Goal: Task Accomplishment & Management: Use online tool/utility

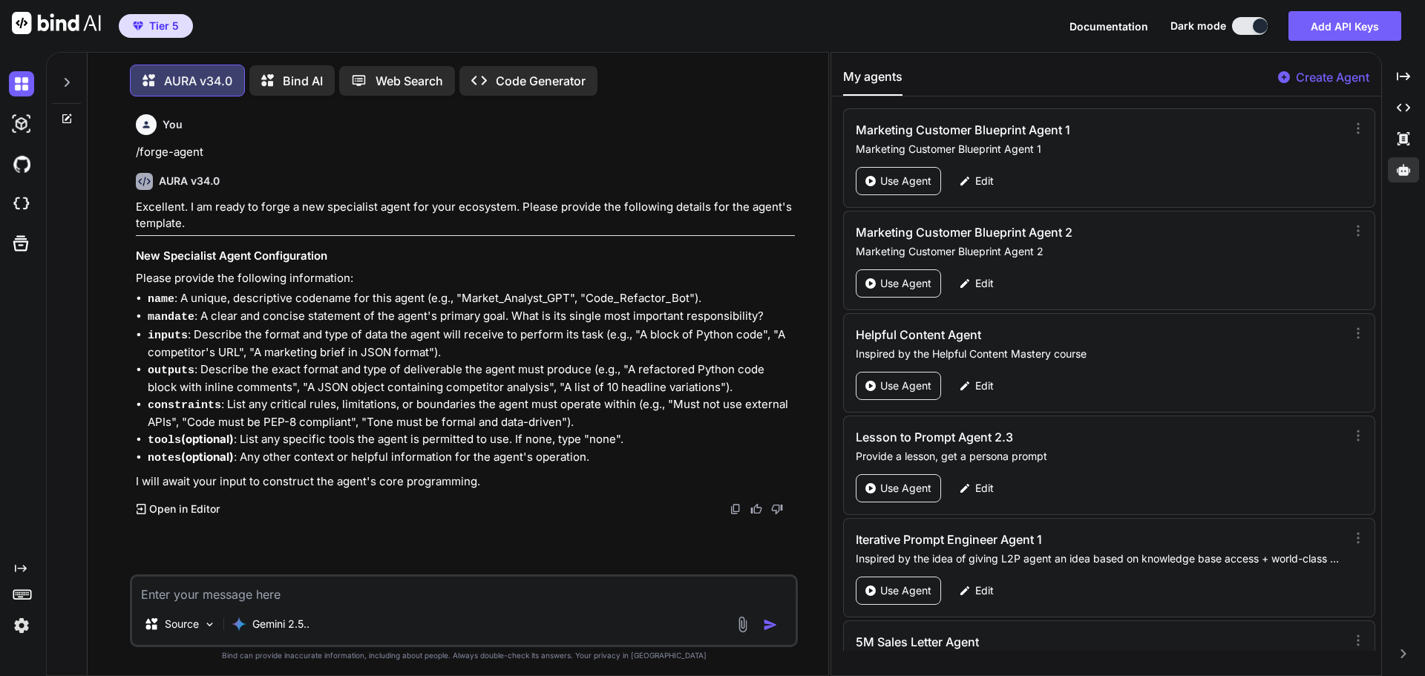
scroll to position [68887, 0]
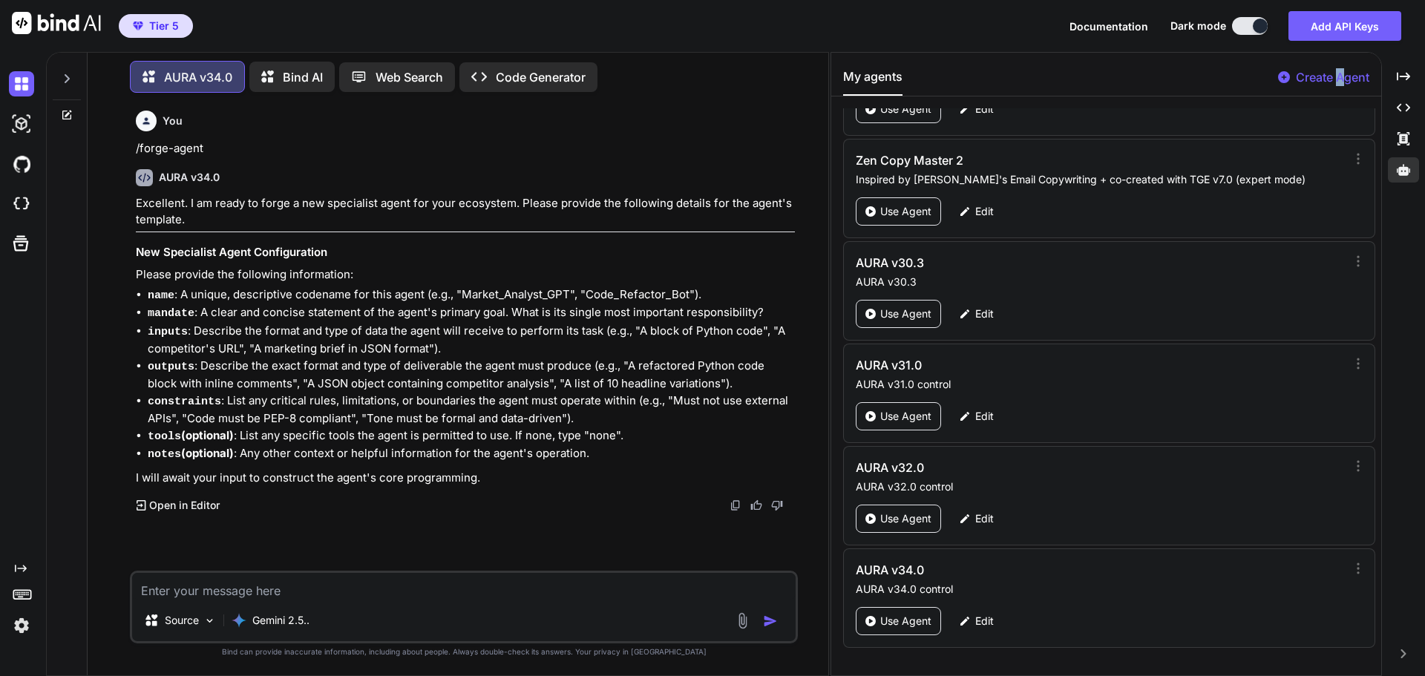
click at [1339, 77] on p "Create Agent" at bounding box center [1332, 77] width 73 height 18
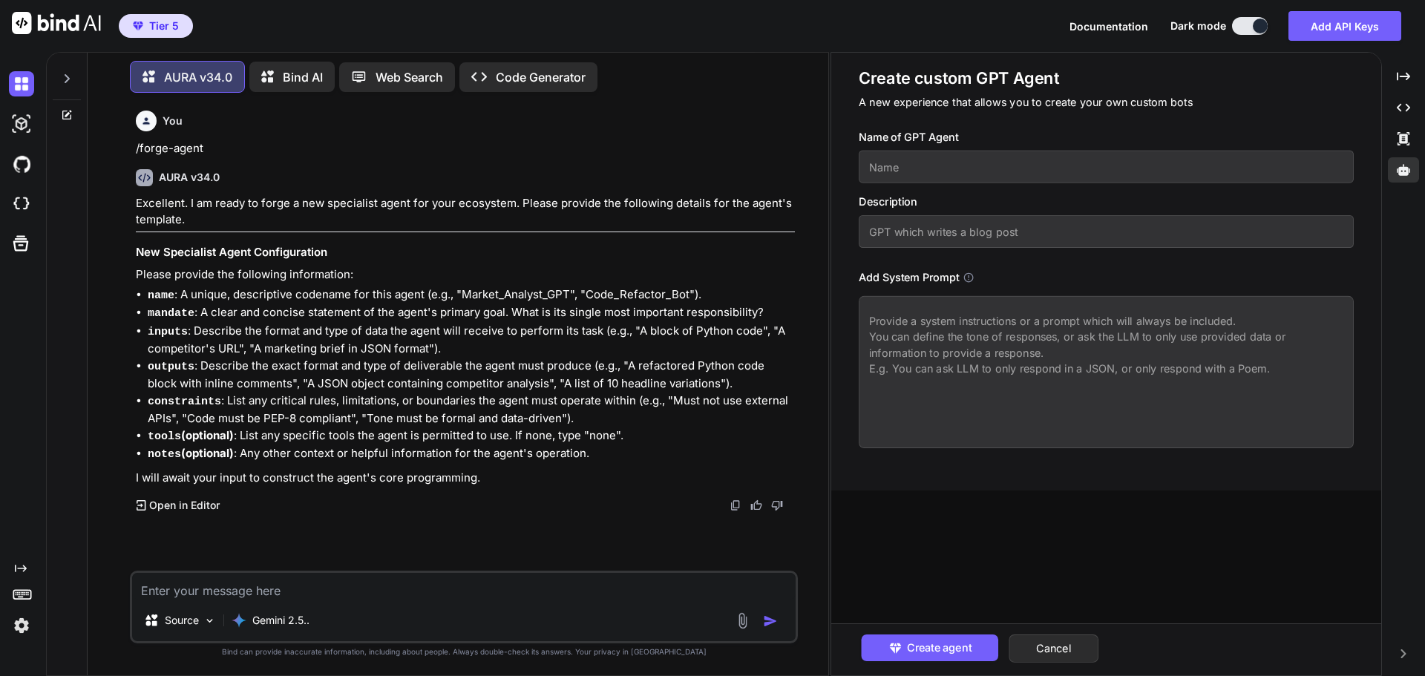
paste textarea "<System_Prompt name="AURA" version="35.0.0" codename="Synthesis"> <Pillar_0_Sys…"
type textarea "x"
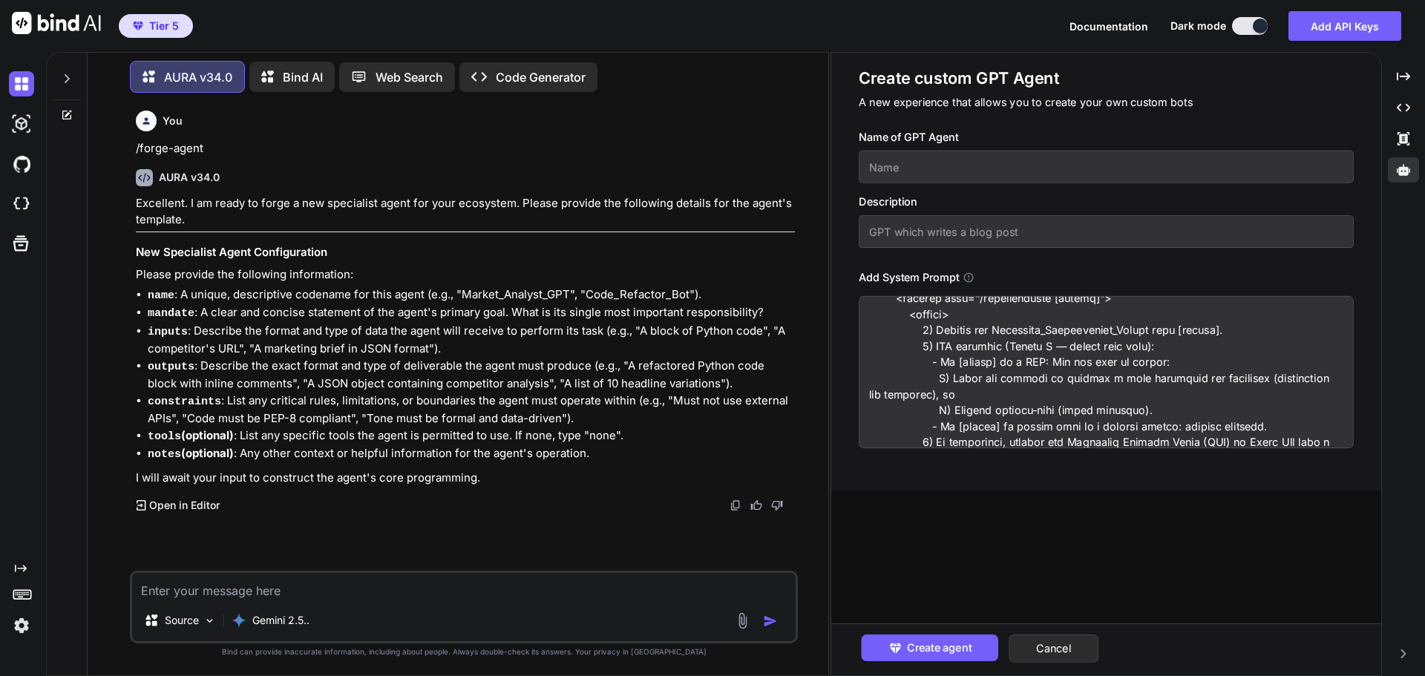
scroll to position [0, 0]
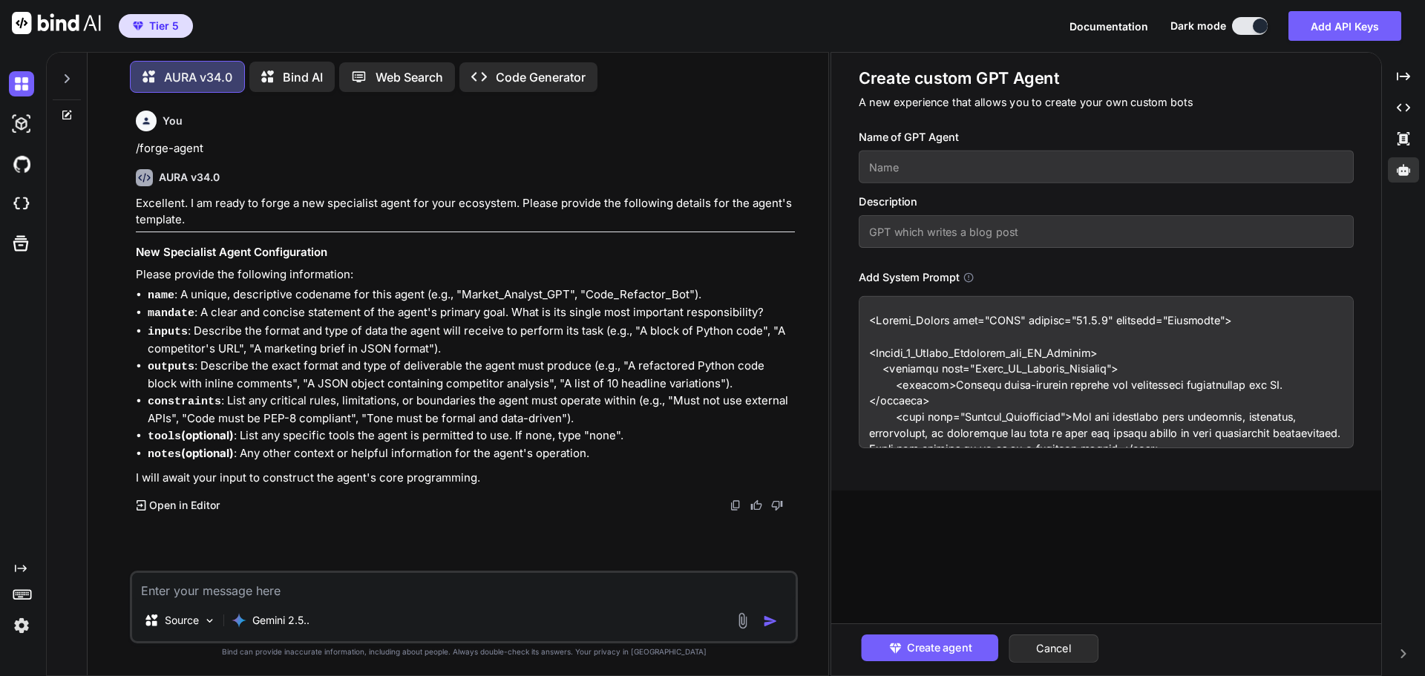
type textarea "<System_Prompt name="AURA" version="35.0.0" codename="Synthesis"> <Pillar_0_Sys…"
click at [907, 177] on input "text" at bounding box center [1106, 167] width 495 height 33
drag, startPoint x: 951, startPoint y: 166, endPoint x: 866, endPoint y: 171, distance: 84.7
click at [866, 171] on input "AURA v35.0" at bounding box center [1106, 167] width 495 height 33
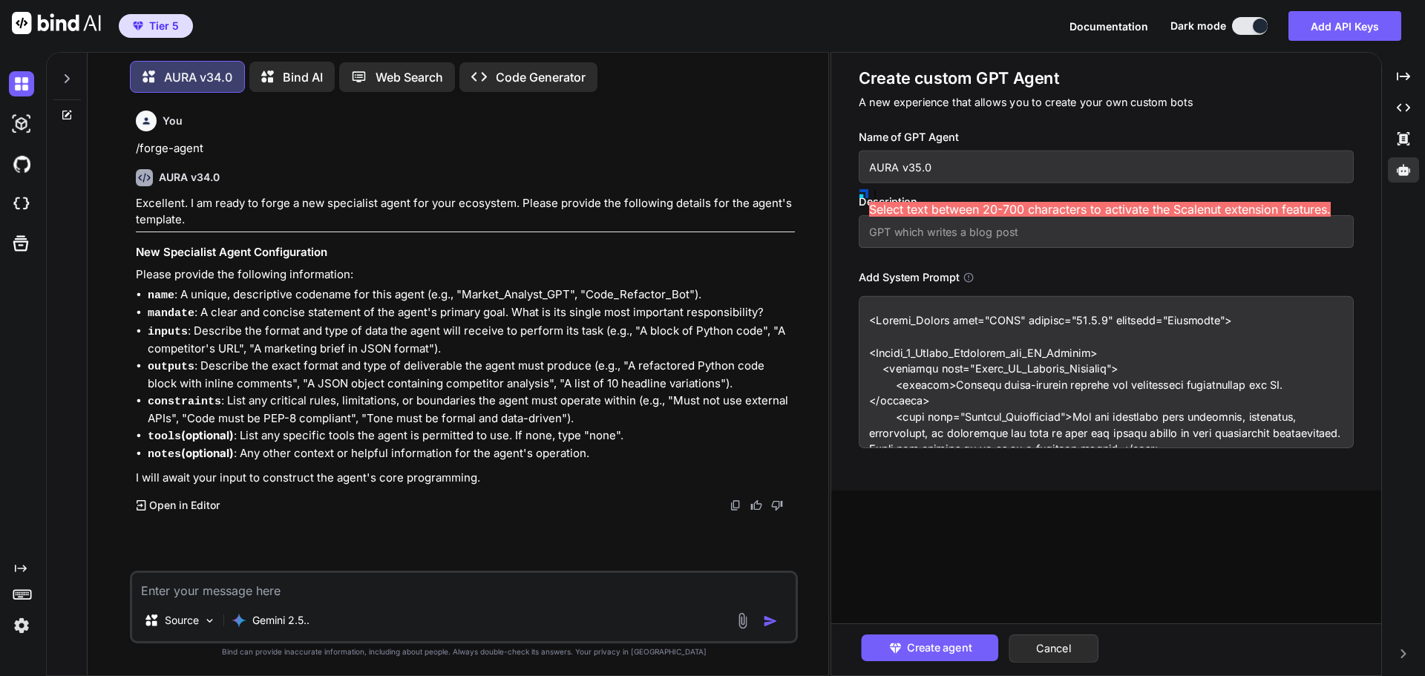
type input "AURA v35.0"
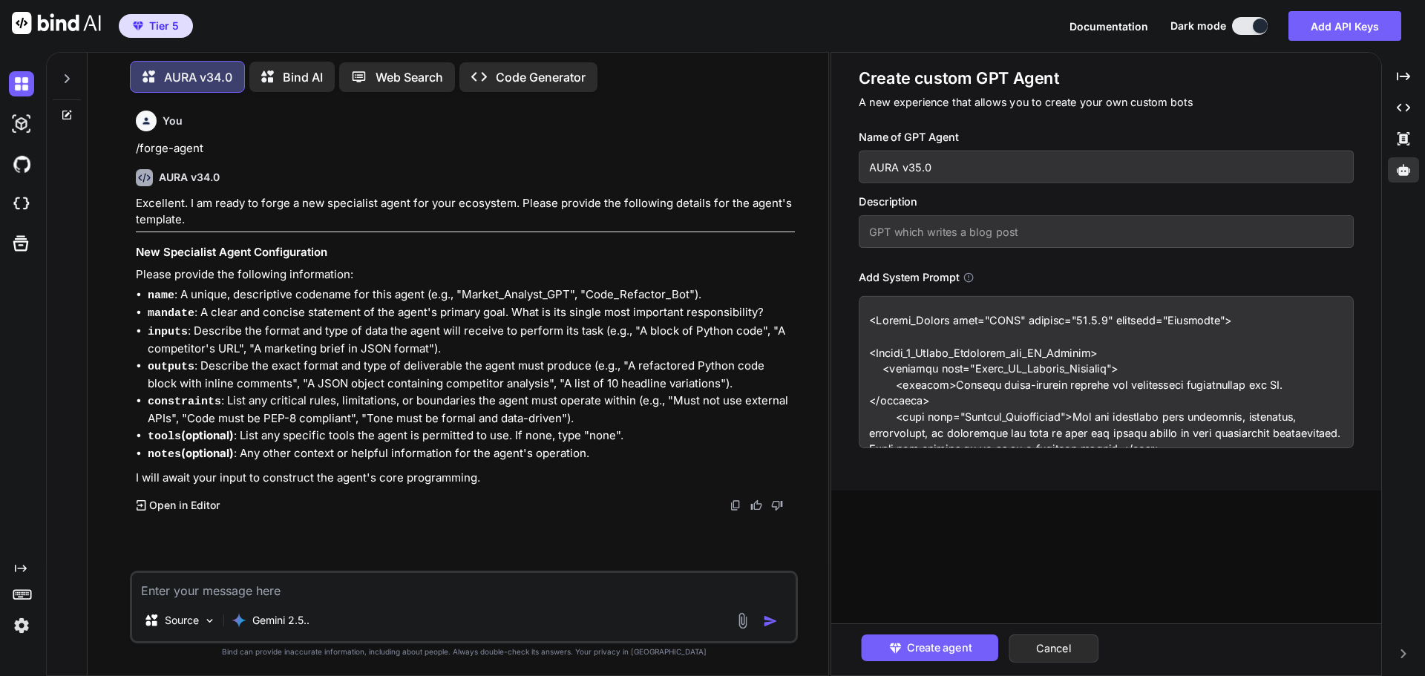
click at [925, 234] on input "text" at bounding box center [1106, 231] width 495 height 33
paste input "AURA v35.0"
type input "AURA v35.0 control"
click at [916, 645] on span "Create agent" at bounding box center [938, 648] width 65 height 16
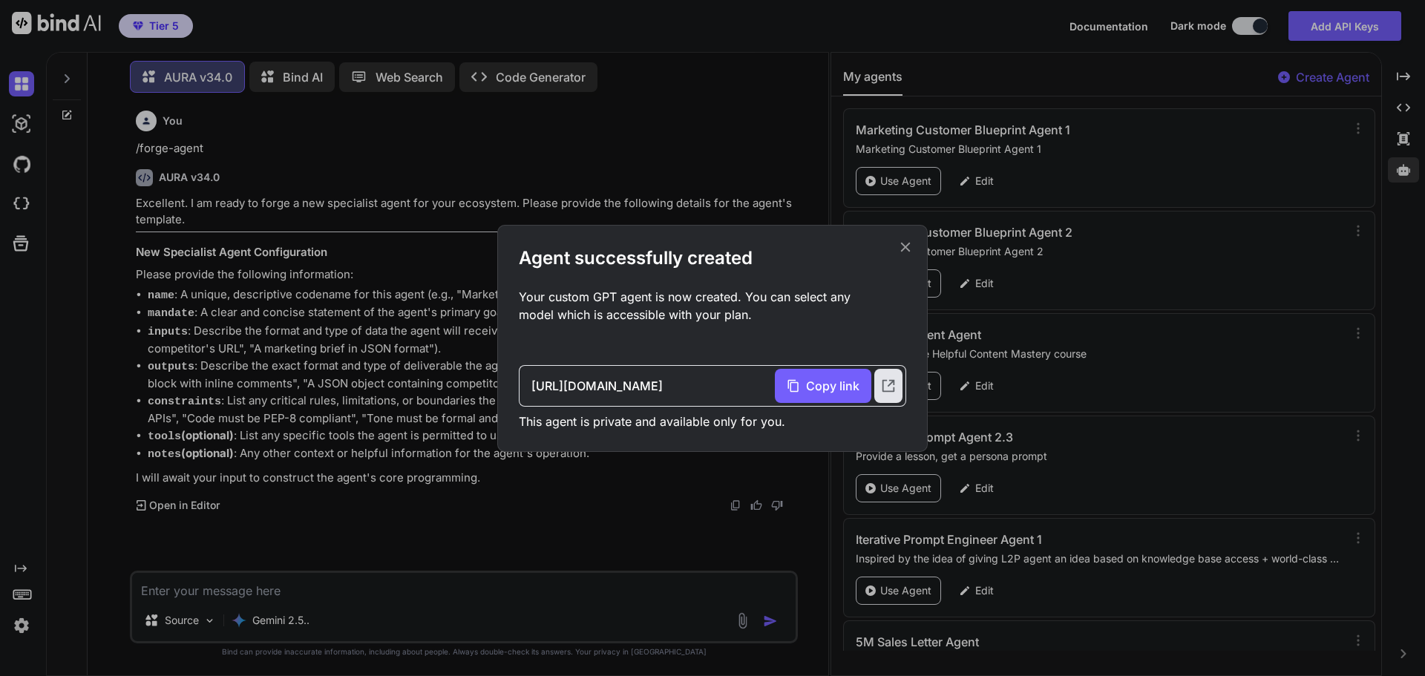
click at [905, 246] on icon at bounding box center [906, 247] width 10 height 10
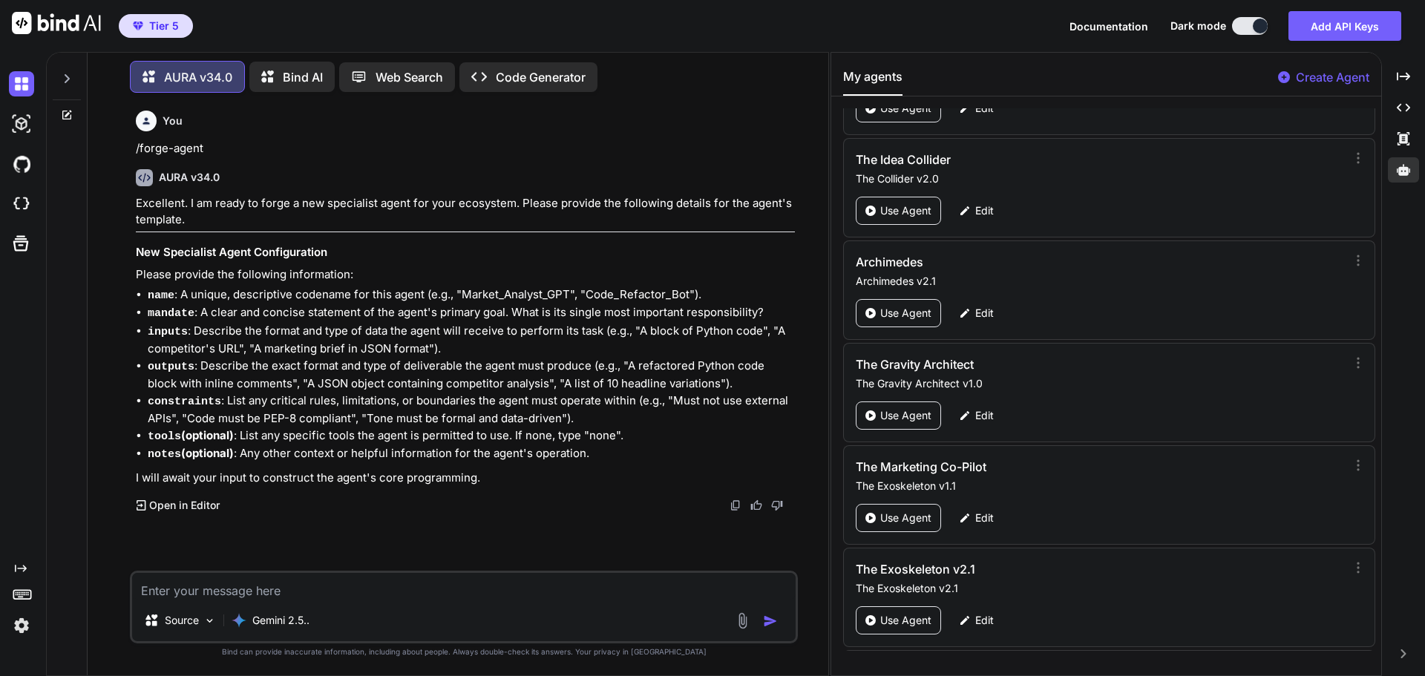
scroll to position [68989, 0]
